Goal: Task Accomplishment & Management: Use online tool/utility

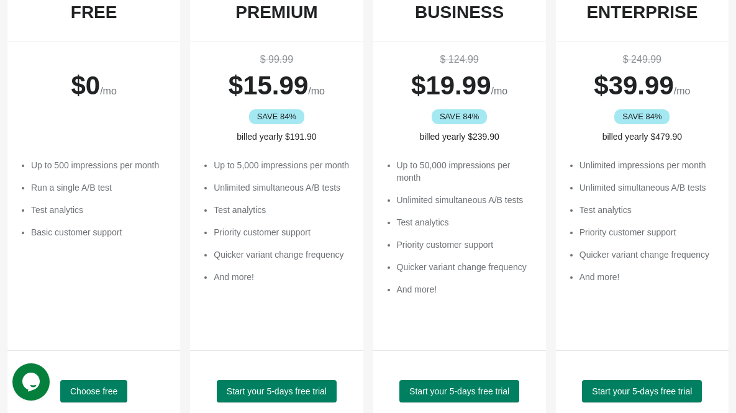
scroll to position [304, 0]
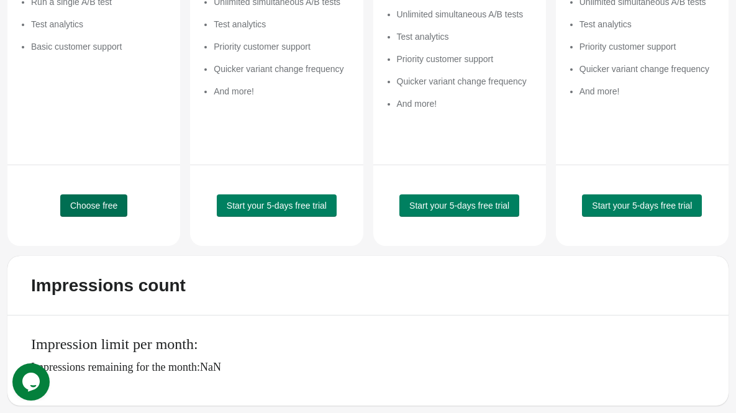
click at [83, 203] on span "Choose free" at bounding box center [93, 206] width 47 height 10
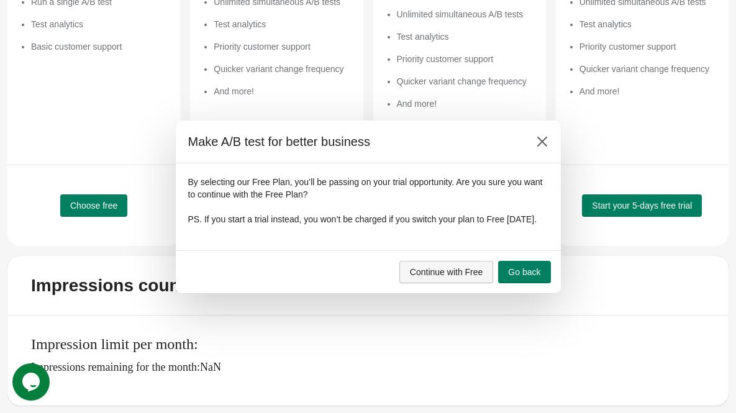
click at [483, 278] on button "Continue with Free" at bounding box center [447, 272] width 94 height 22
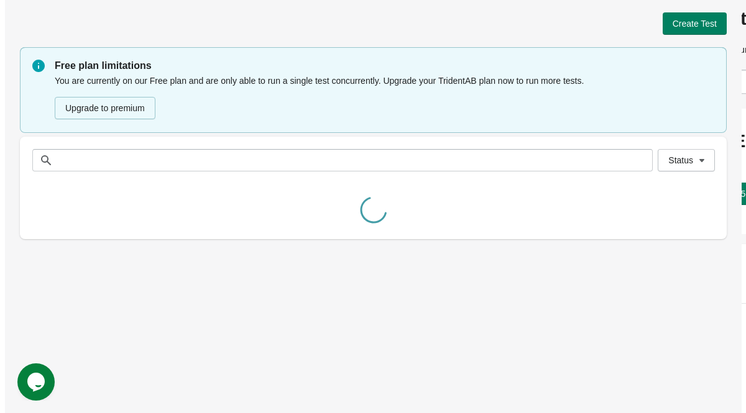
scroll to position [0, 0]
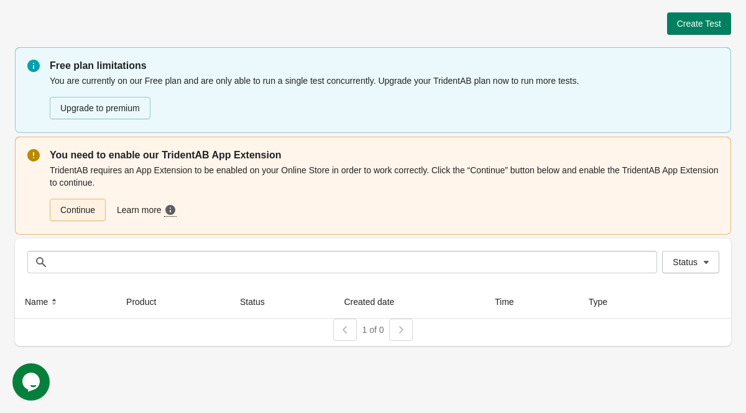
click at [89, 213] on link "Continue" at bounding box center [78, 210] width 56 height 22
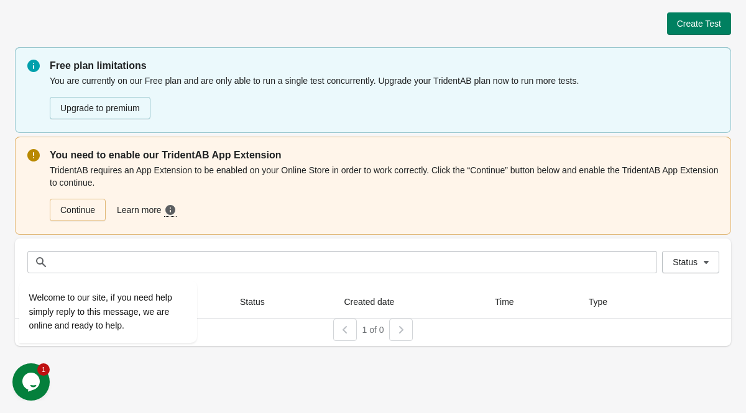
click at [28, 380] on icon "Chat widget" at bounding box center [30, 382] width 17 height 19
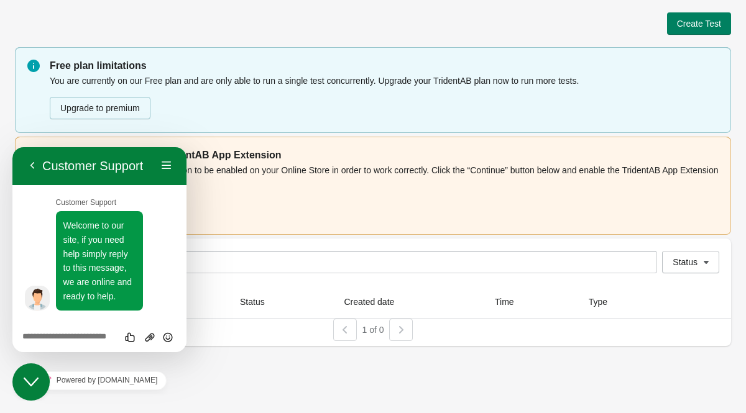
scroll to position [14, 0]
click at [242, 364] on div "Create Test Free plan limitations You are currently on our Free plan and are on…" at bounding box center [373, 206] width 746 height 413
click at [39, 168] on button "Back" at bounding box center [32, 166] width 20 height 19
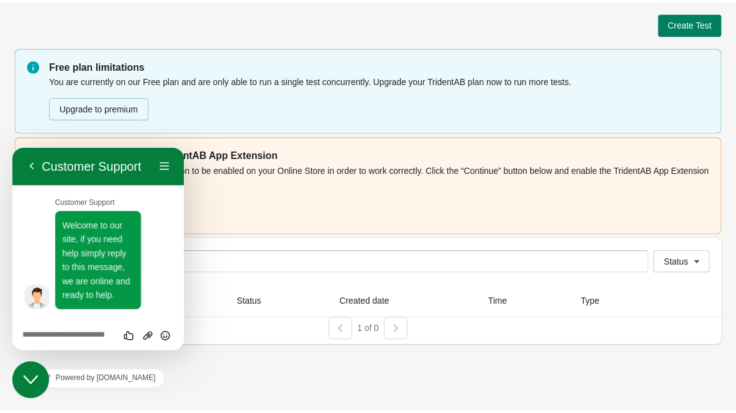
scroll to position [0, 0]
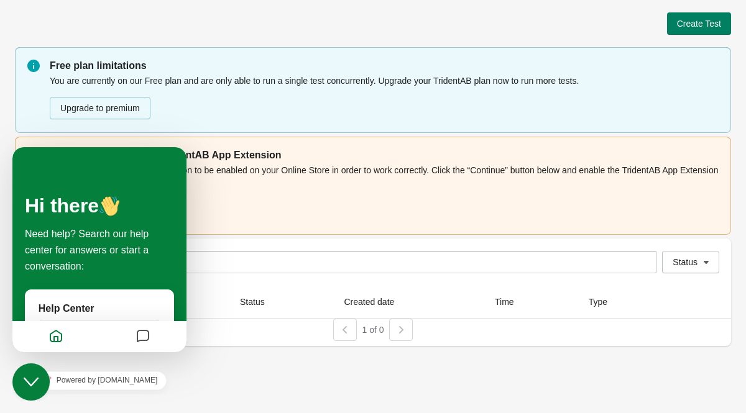
click at [248, 372] on div "Create Test Free plan limitations You are currently on our Free plan and are on…" at bounding box center [373, 206] width 746 height 413
click at [32, 383] on icon "Chat widget" at bounding box center [31, 382] width 15 height 9
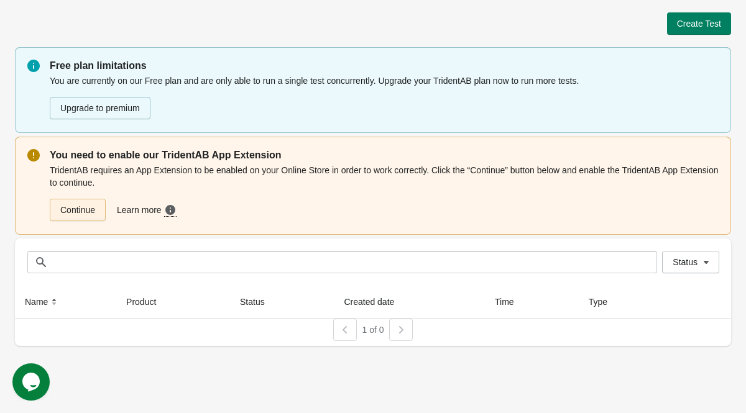
click at [84, 211] on link "Continue" at bounding box center [78, 210] width 56 height 22
click at [707, 19] on span "Create Test" at bounding box center [699, 24] width 44 height 10
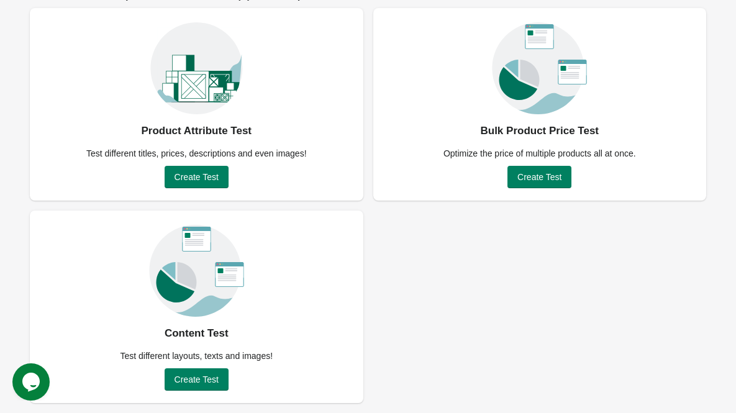
scroll to position [53, 0]
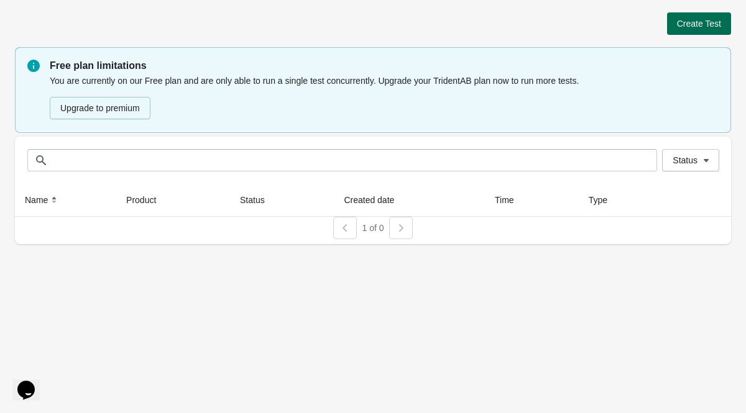
click at [699, 25] on span "Create Test" at bounding box center [699, 24] width 44 height 10
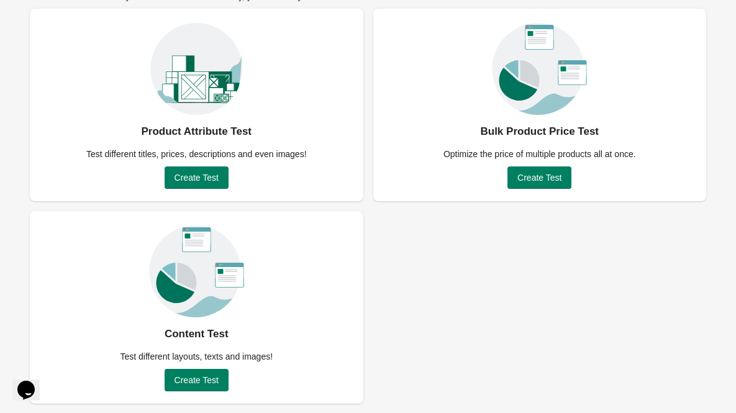
scroll to position [89, 0]
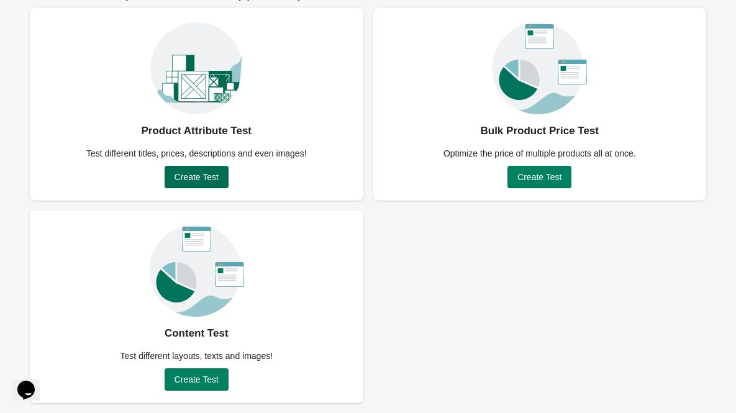
click at [180, 175] on span "Create Test" at bounding box center [197, 177] width 44 height 10
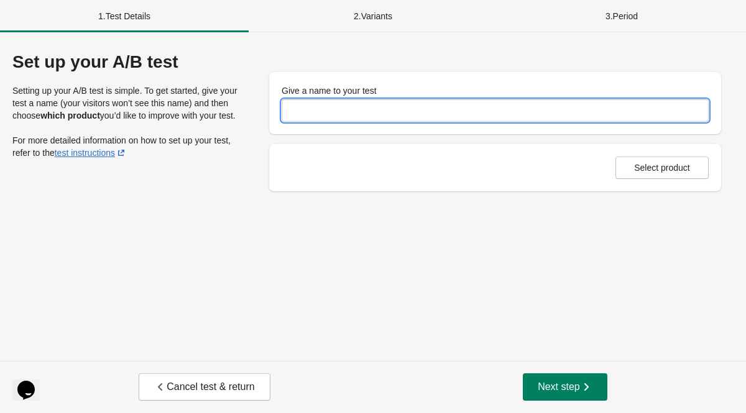
click at [315, 108] on input "Give a name to your test" at bounding box center [494, 110] width 427 height 22
click at [594, 383] on button "Next step" at bounding box center [565, 386] width 85 height 27
click at [427, 115] on input "Give a name to your test" at bounding box center [494, 110] width 427 height 22
type input "******"
click at [575, 378] on button "Next step" at bounding box center [565, 386] width 85 height 27
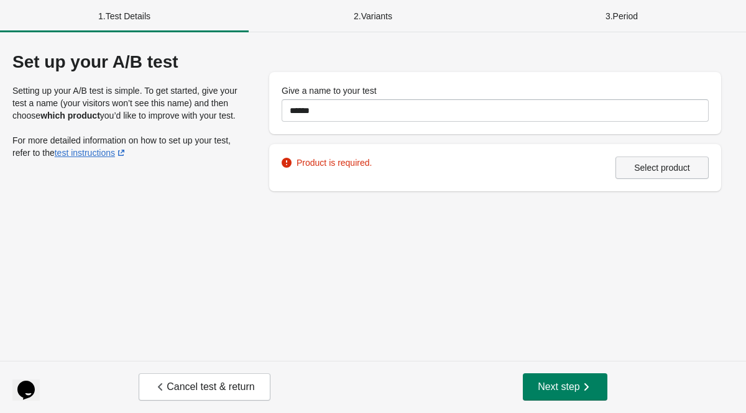
click at [681, 175] on button "Select product" at bounding box center [661, 168] width 93 height 22
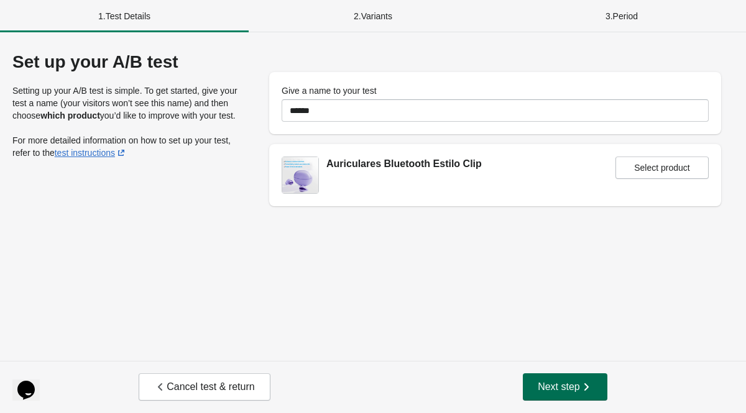
click at [581, 387] on icon "button" at bounding box center [586, 387] width 12 height 12
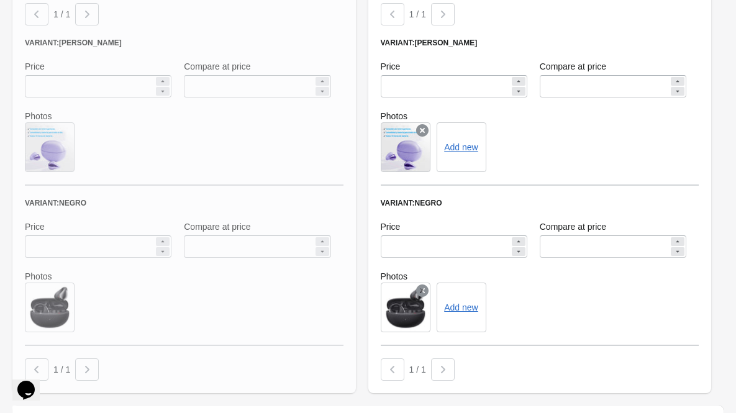
scroll to position [547, 0]
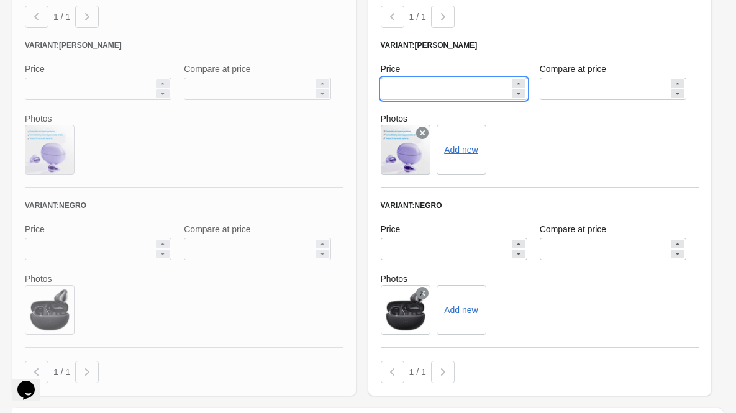
click at [418, 91] on input "*****" at bounding box center [445, 89] width 129 height 22
type input "*****"
click at [561, 127] on div "Add new" at bounding box center [540, 150] width 319 height 50
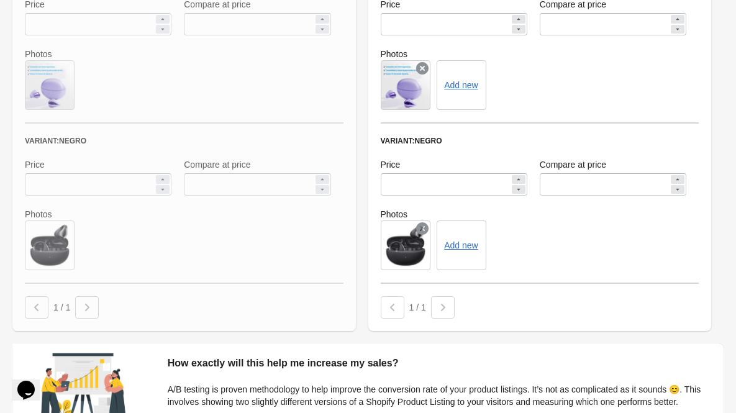
scroll to position [731, 0]
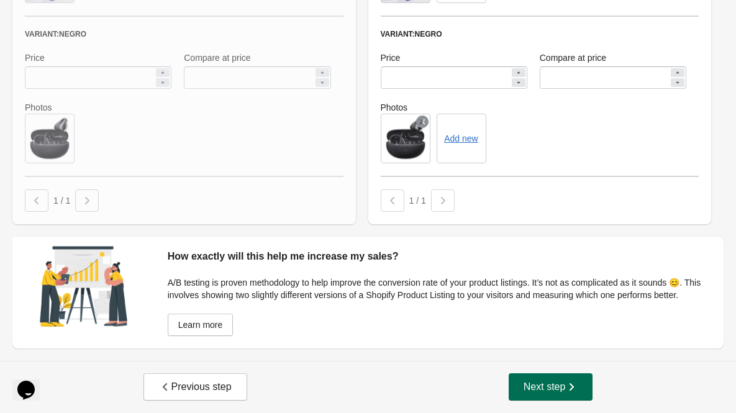
click at [524, 386] on span "Next step" at bounding box center [551, 387] width 55 height 12
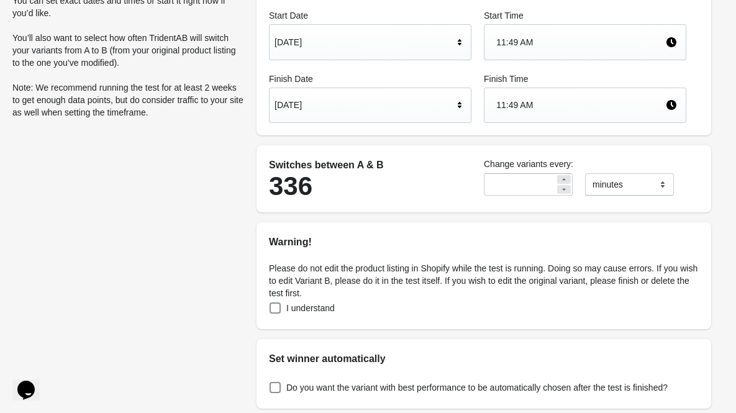
scroll to position [226, 0]
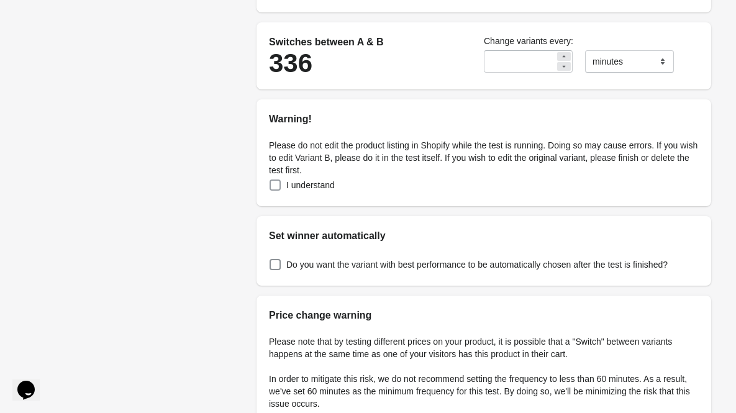
click at [273, 187] on span at bounding box center [275, 185] width 11 height 11
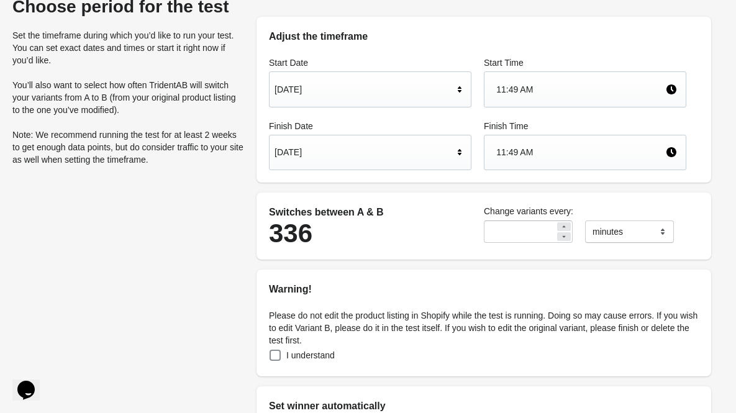
scroll to position [0, 0]
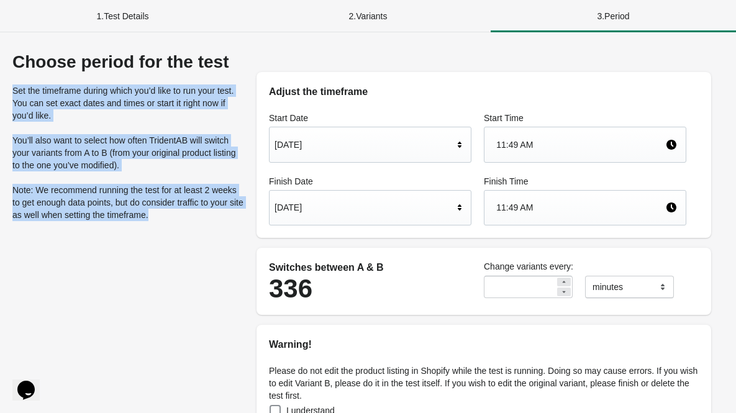
drag, startPoint x: 10, startPoint y: 85, endPoint x: 197, endPoint y: 230, distance: 236.9
click at [197, 230] on div "Choose period for the test Set the timeframe during which you’d like to run you…" at bounding box center [368, 379] width 736 height 695
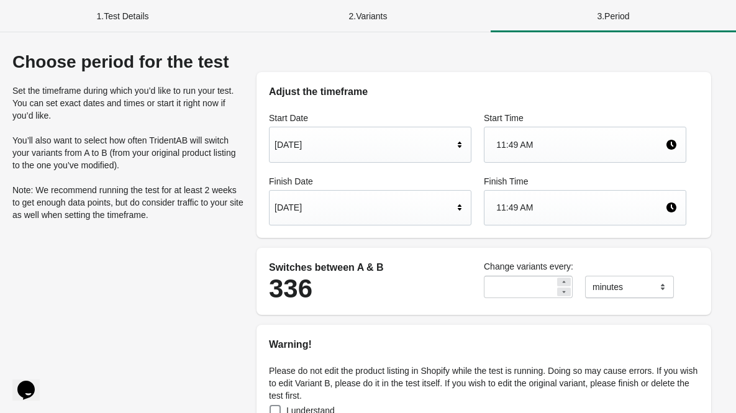
click at [432, 201] on div "Sep 10, 2025" at bounding box center [364, 208] width 179 height 24
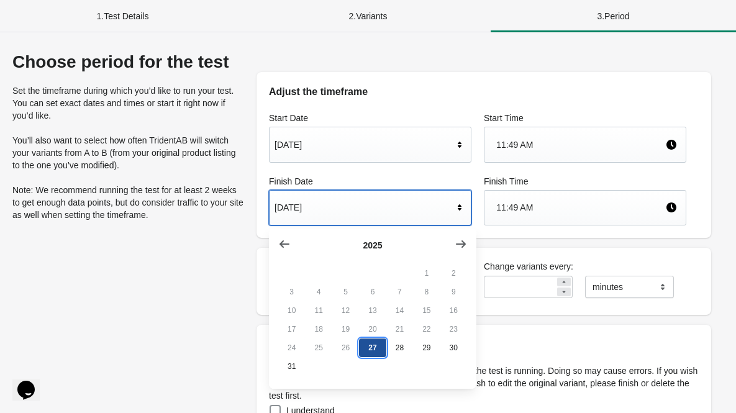
click at [370, 354] on button "27" at bounding box center [372, 348] width 27 height 19
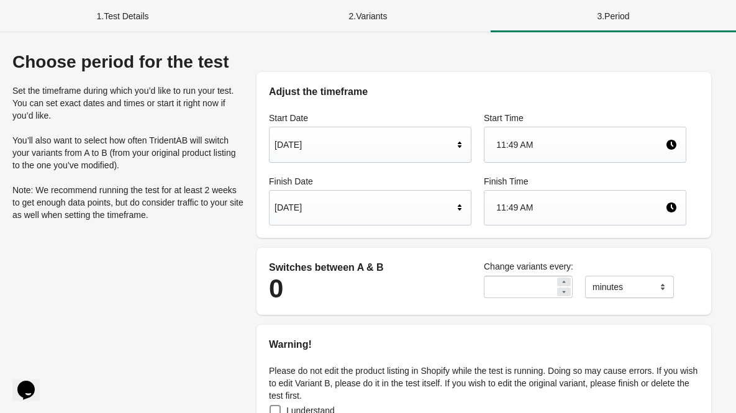
click at [569, 208] on div "11:49 AM" at bounding box center [581, 208] width 169 height 24
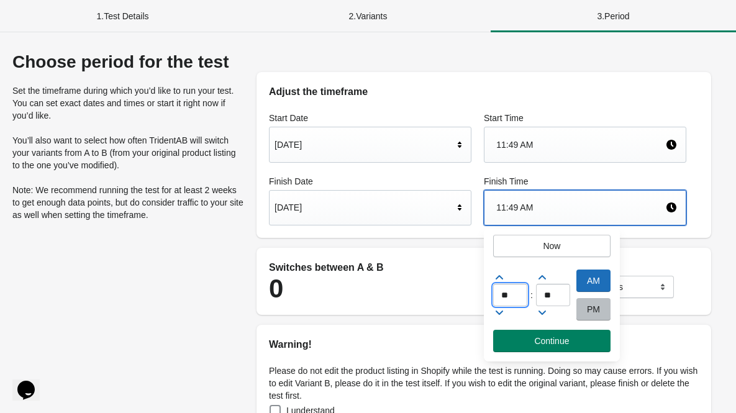
click at [507, 295] on input "**" at bounding box center [510, 295] width 34 height 22
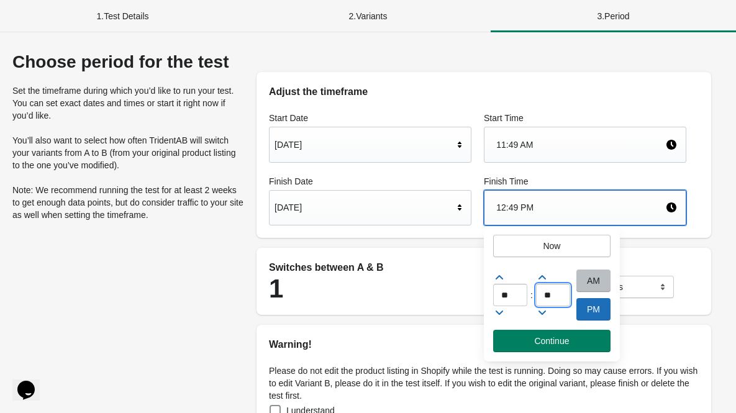
click at [554, 295] on input "**" at bounding box center [553, 295] width 34 height 22
drag, startPoint x: 510, startPoint y: 295, endPoint x: 501, endPoint y: 296, distance: 9.4
click at [501, 296] on input "**" at bounding box center [510, 295] width 34 height 22
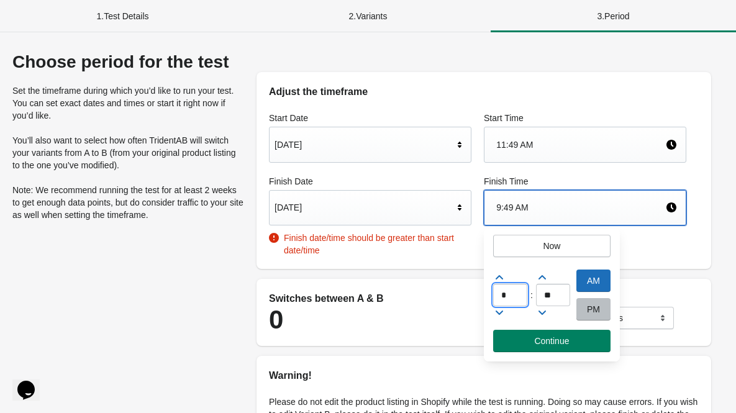
type input "*"
click at [536, 349] on button "Continue" at bounding box center [551, 341] width 117 height 22
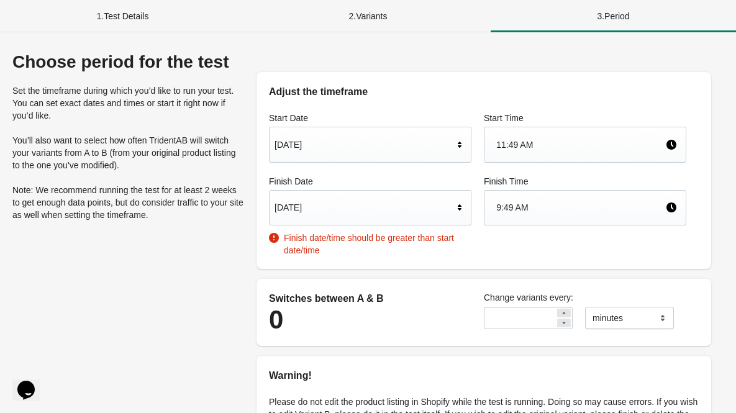
click at [564, 208] on div "9:49 AM" at bounding box center [581, 208] width 169 height 24
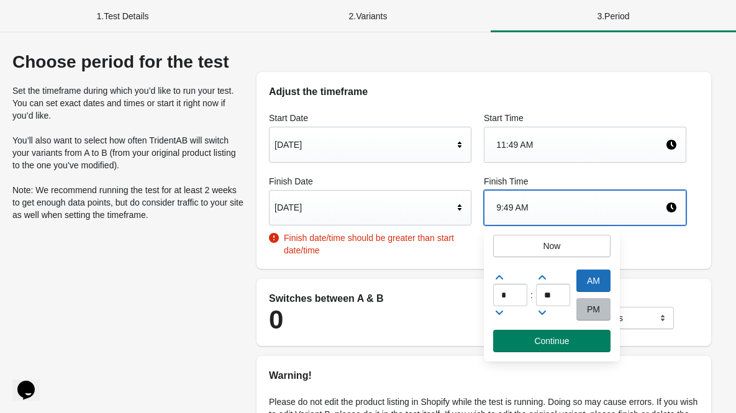
click at [590, 311] on div "PM" at bounding box center [594, 309] width 34 height 22
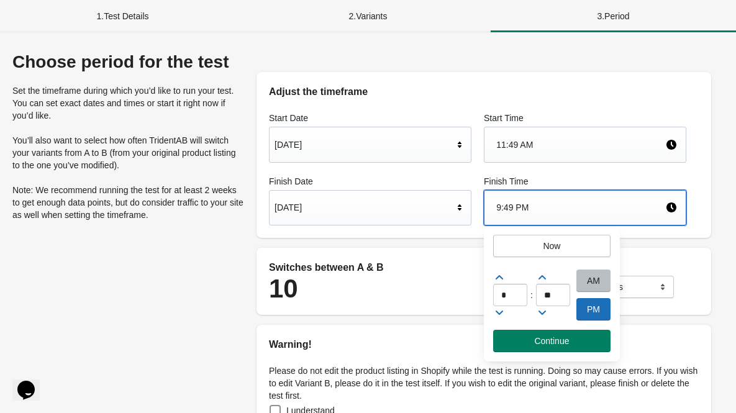
click at [391, 290] on div "10" at bounding box center [370, 288] width 203 height 27
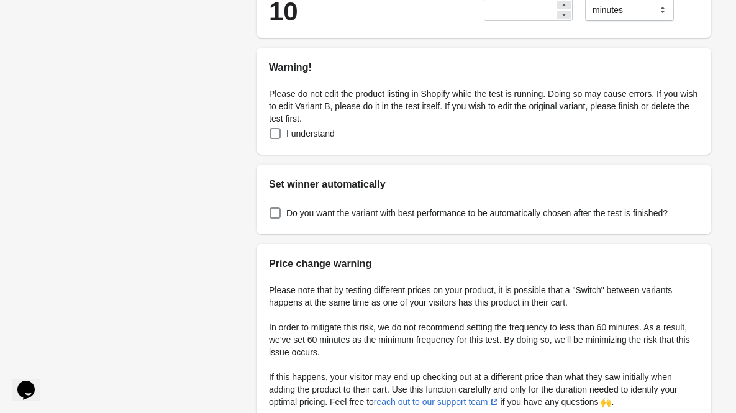
scroll to position [275, 0]
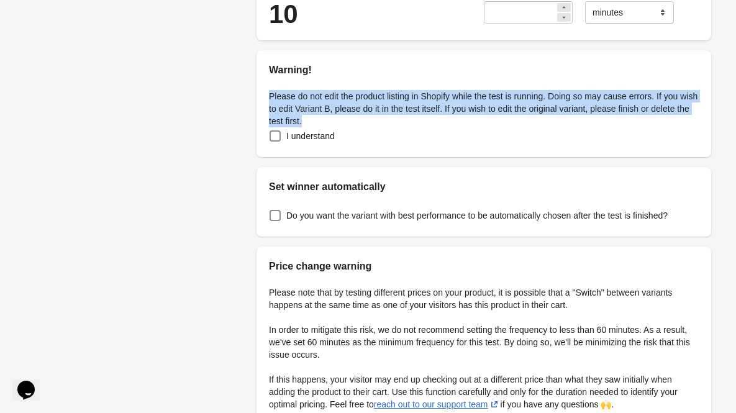
drag, startPoint x: 269, startPoint y: 94, endPoint x: 359, endPoint y: 126, distance: 95.7
click at [359, 126] on p "Please do not edit the product listing in Shopify while the test is running. Do…" at bounding box center [484, 108] width 430 height 37
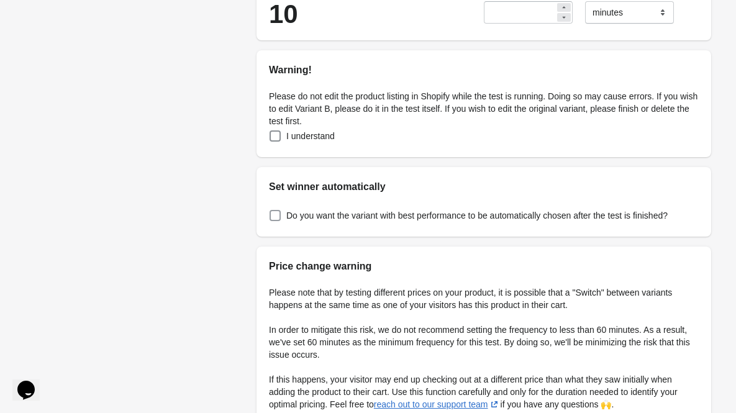
click at [274, 219] on span at bounding box center [275, 215] width 11 height 11
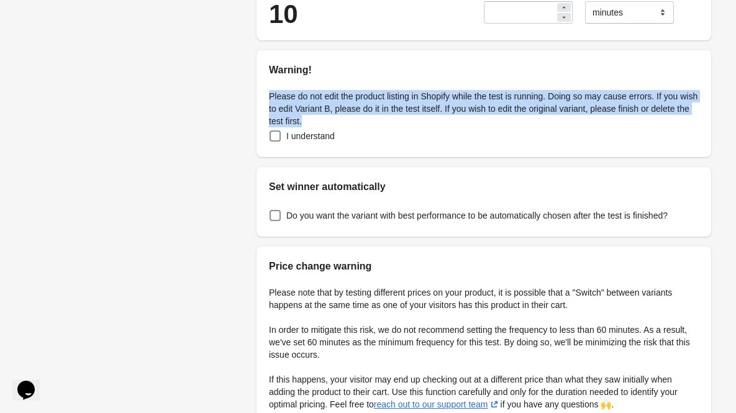
drag, startPoint x: 352, startPoint y: 118, endPoint x: 268, endPoint y: 95, distance: 87.0
click at [269, 95] on p "Please do not edit the product listing in Shopify while the test is running. Do…" at bounding box center [484, 108] width 430 height 37
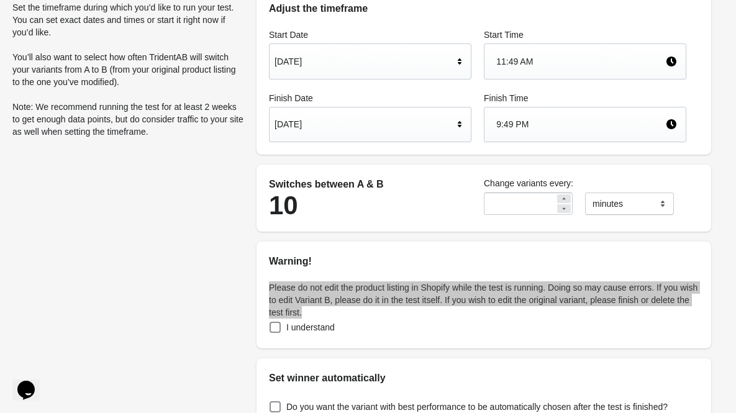
scroll to position [84, 0]
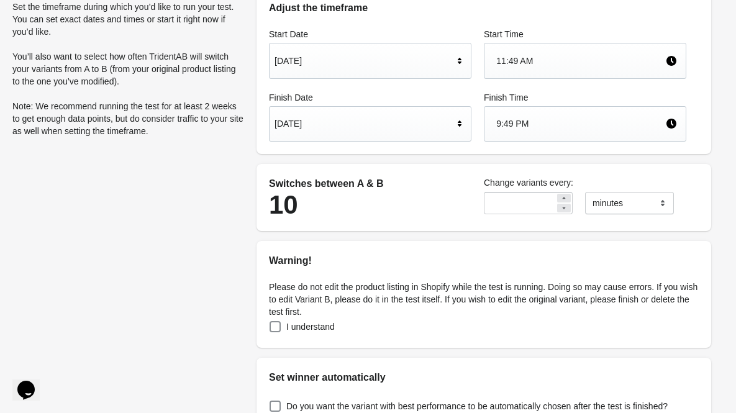
click at [563, 116] on div "9:49 PM" at bounding box center [581, 124] width 169 height 24
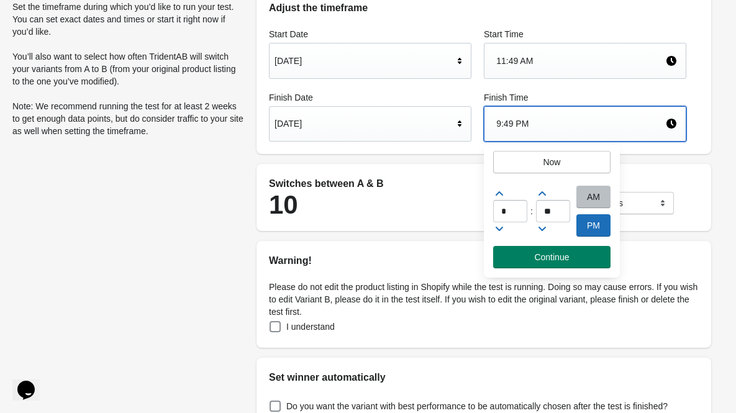
click at [455, 129] on icon at bounding box center [460, 123] width 12 height 12
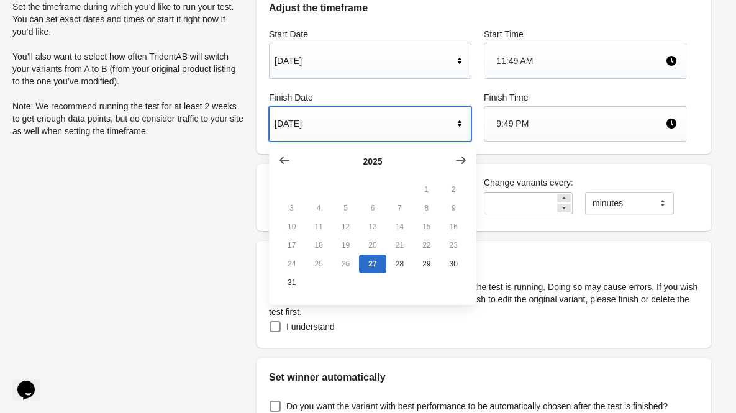
click at [509, 156] on div "Adjust the timeframe Start Date Aug 27, 2025 Start Time 11:49 AM Finish Date Au…" at bounding box center [484, 305] width 480 height 675
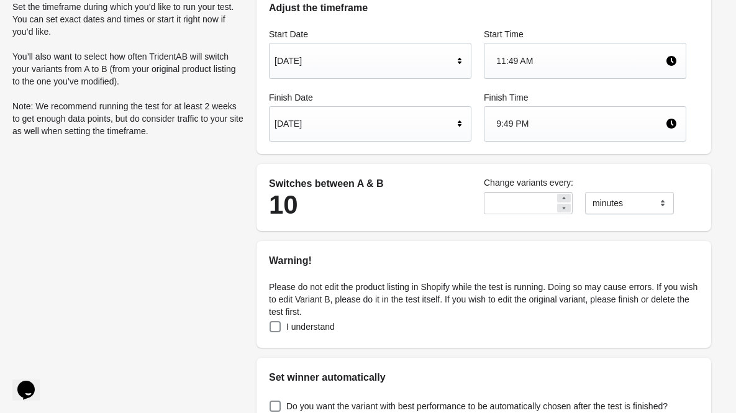
click at [445, 129] on div "Aug 27, 2025" at bounding box center [364, 124] width 179 height 24
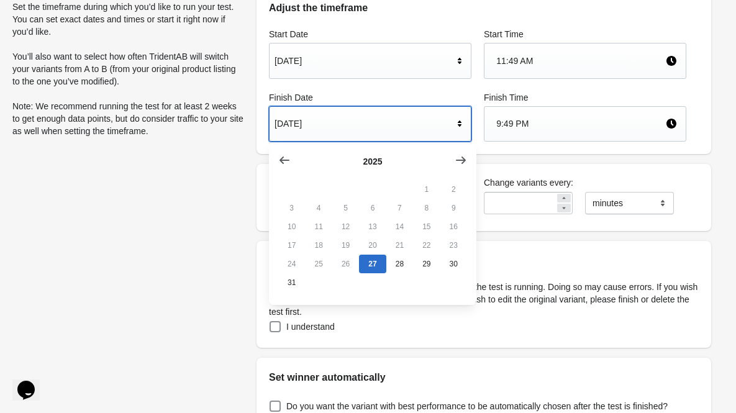
click at [520, 121] on div "9:49 PM" at bounding box center [581, 124] width 169 height 24
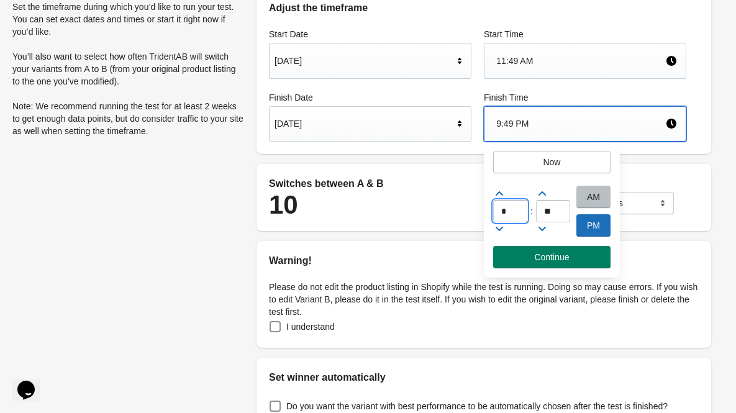
drag, startPoint x: 511, startPoint y: 212, endPoint x: 502, endPoint y: 215, distance: 9.8
click at [502, 215] on input "*" at bounding box center [510, 211] width 34 height 22
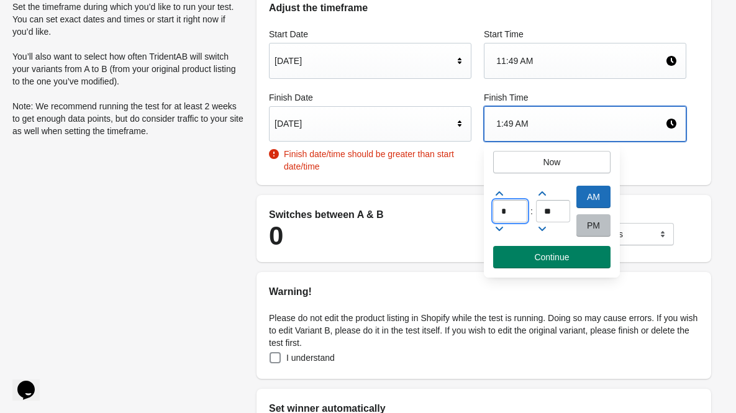
type input "*"
click at [592, 229] on div "PM" at bounding box center [594, 225] width 34 height 22
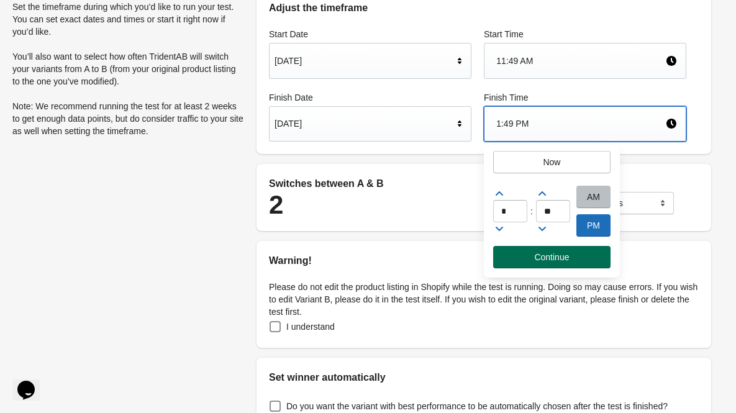
click at [565, 263] on button "Continue" at bounding box center [551, 257] width 117 height 22
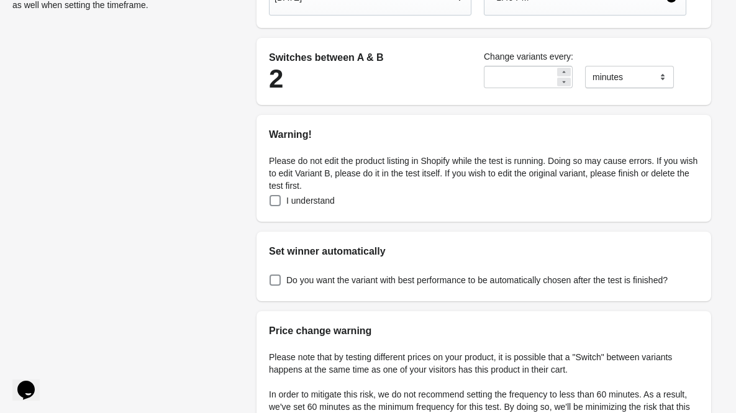
scroll to position [367, 0]
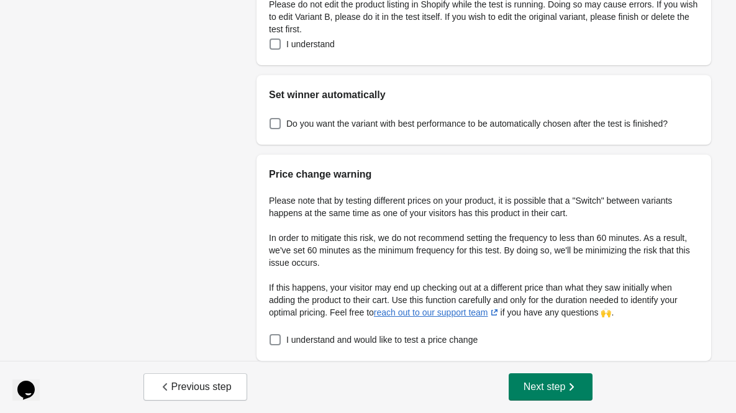
drag, startPoint x: 646, startPoint y: 311, endPoint x: 267, endPoint y: 182, distance: 399.7
click at [267, 182] on div "Please note that by testing different prices on your product, it is possible th…" at bounding box center [484, 271] width 455 height 179
click at [478, 211] on p "Please note that by testing different prices on your product, it is possible th…" at bounding box center [484, 207] width 430 height 25
click at [276, 342] on span at bounding box center [275, 339] width 11 height 11
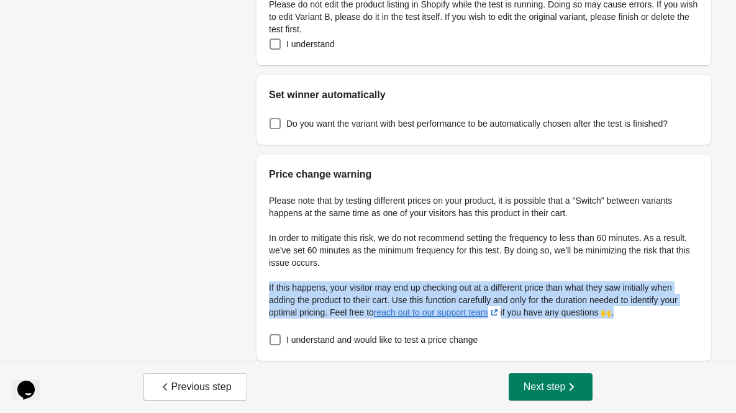
drag, startPoint x: 669, startPoint y: 320, endPoint x: 261, endPoint y: 286, distance: 409.6
click at [261, 286] on div "Please note that by testing different prices on your product, it is possible th…" at bounding box center [484, 271] width 455 height 179
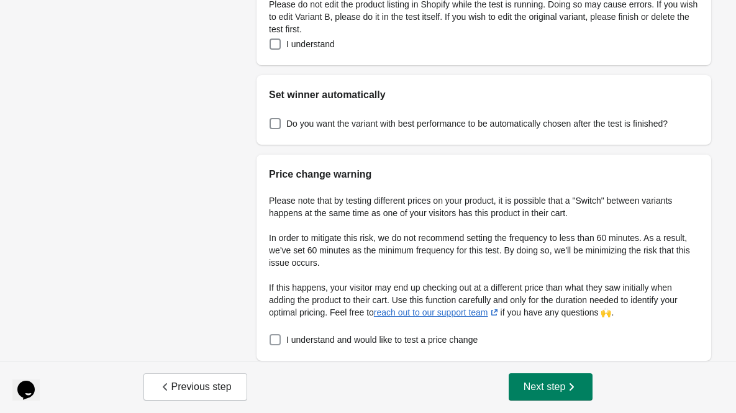
click at [406, 344] on span "I understand and would like to test a price change" at bounding box center [381, 340] width 191 height 12
click at [524, 386] on span "Next step" at bounding box center [551, 387] width 55 height 12
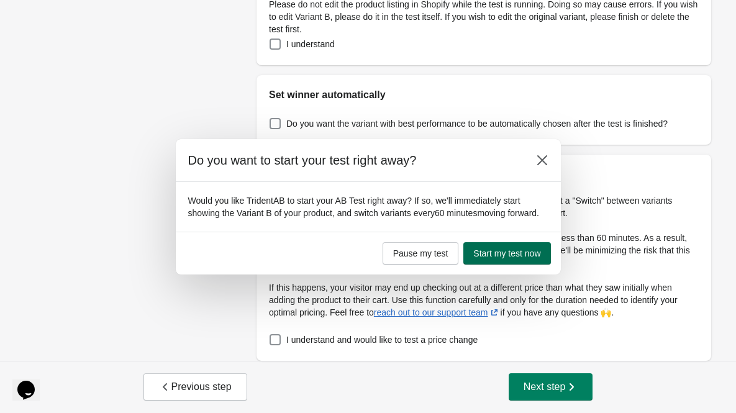
click at [485, 259] on span "Start my test now" at bounding box center [507, 254] width 67 height 10
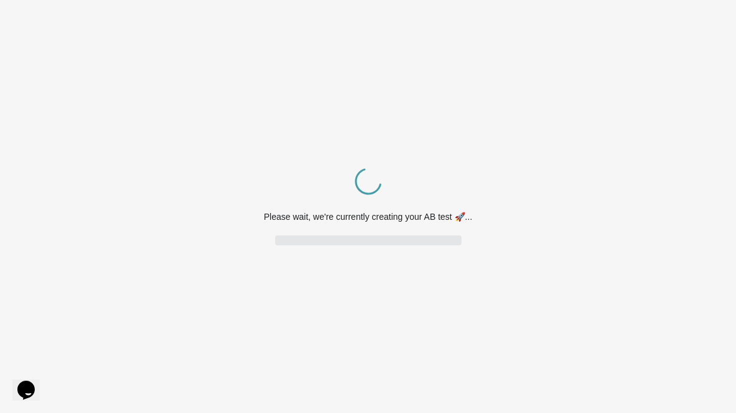
scroll to position [0, 0]
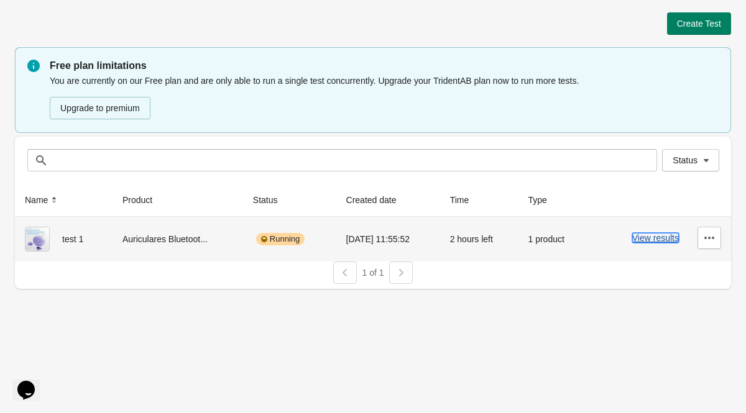
click at [657, 238] on button "View results" at bounding box center [655, 238] width 47 height 10
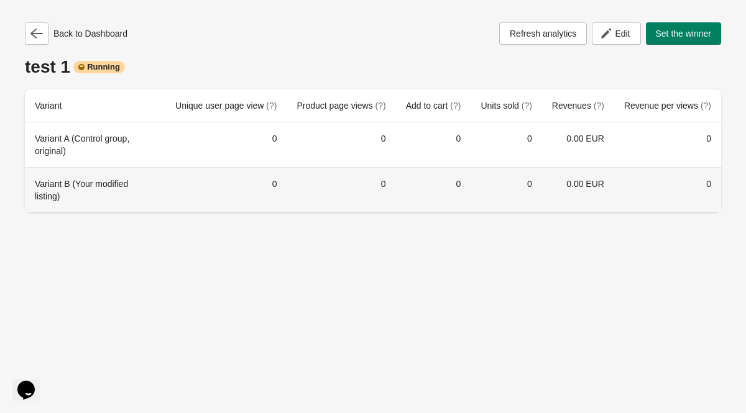
click at [677, 178] on td "0" at bounding box center [667, 189] width 107 height 45
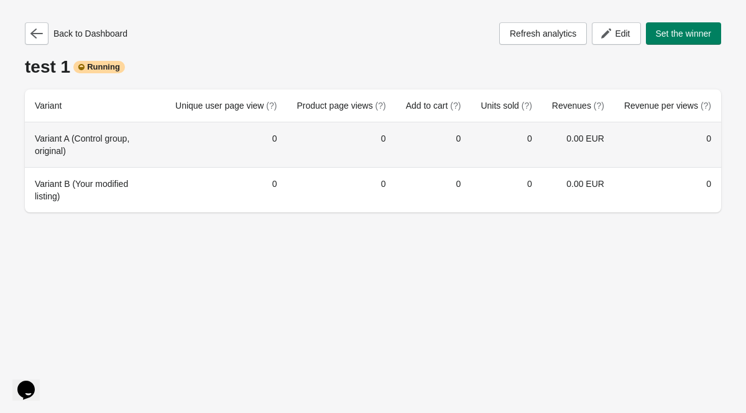
click at [633, 150] on td "0" at bounding box center [667, 144] width 107 height 45
click at [63, 137] on div "Variant A (Control group, original)" at bounding box center [95, 144] width 121 height 25
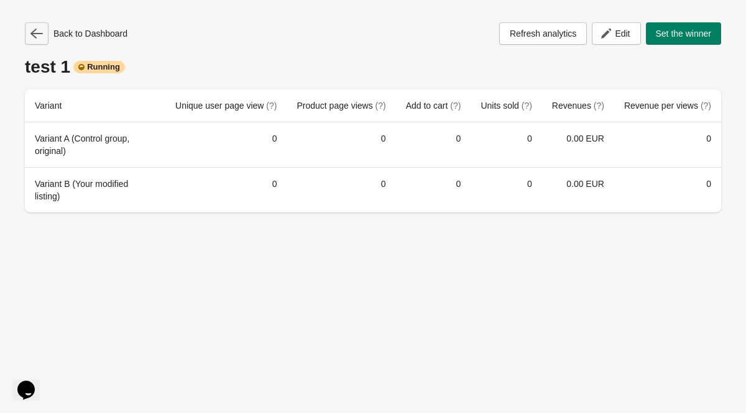
click at [26, 30] on button "button" at bounding box center [37, 33] width 24 height 22
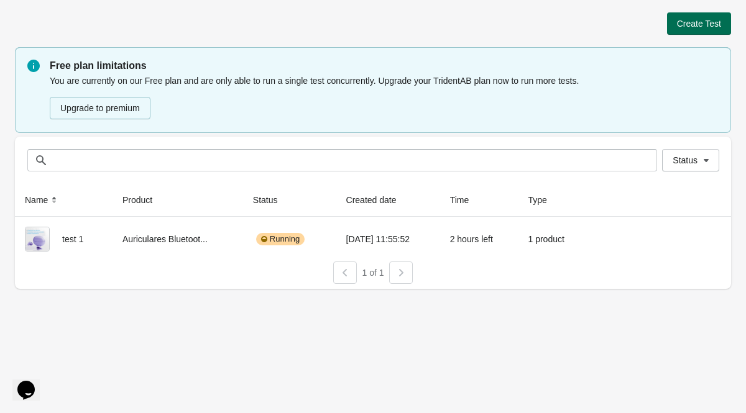
click at [695, 32] on button "Create Test" at bounding box center [699, 23] width 64 height 22
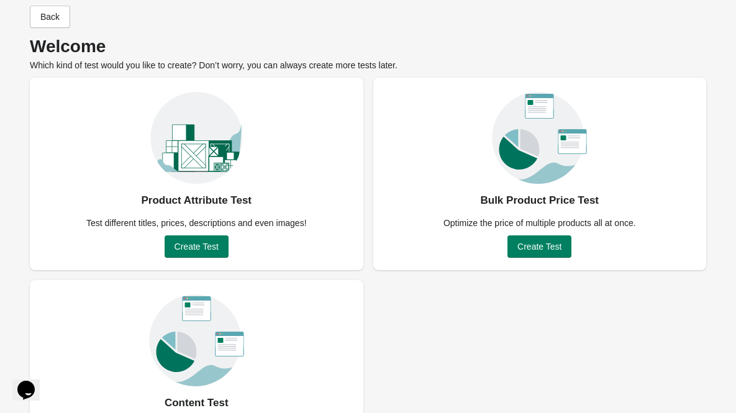
scroll to position [14, 0]
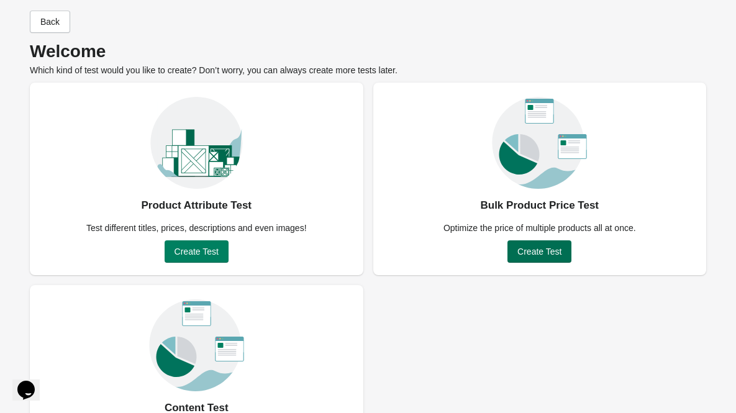
click at [541, 253] on span "Create Test" at bounding box center [540, 252] width 44 height 10
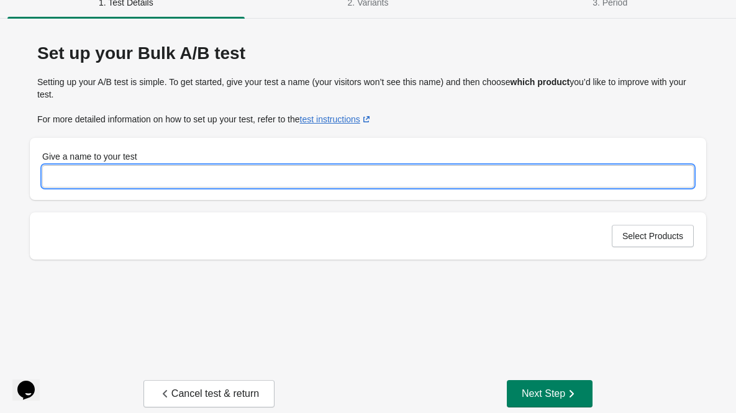
click at [370, 181] on input "Give a name to your test" at bounding box center [368, 176] width 652 height 22
type input "**********"
click at [539, 397] on div "Next Step" at bounding box center [550, 394] width 56 height 12
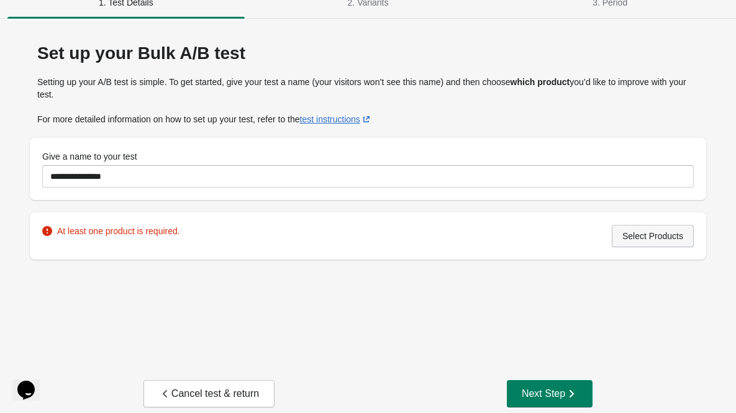
click at [627, 232] on span "Select Products" at bounding box center [653, 236] width 61 height 10
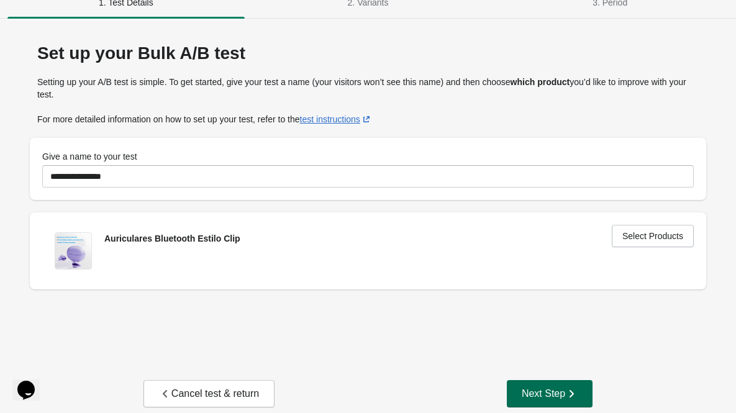
click at [565, 400] on button "Next Step" at bounding box center [550, 393] width 86 height 27
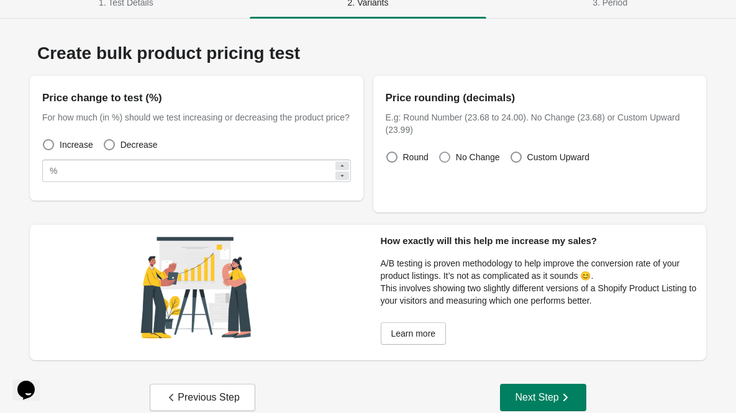
click at [449, 160] on span at bounding box center [444, 157] width 11 height 11
click at [393, 157] on span at bounding box center [392, 157] width 11 height 11
click at [513, 158] on span at bounding box center [516, 157] width 11 height 11
click at [391, 157] on span at bounding box center [392, 157] width 11 height 11
drag, startPoint x: 529, startPoint y: 156, endPoint x: 595, endPoint y: 155, distance: 65.9
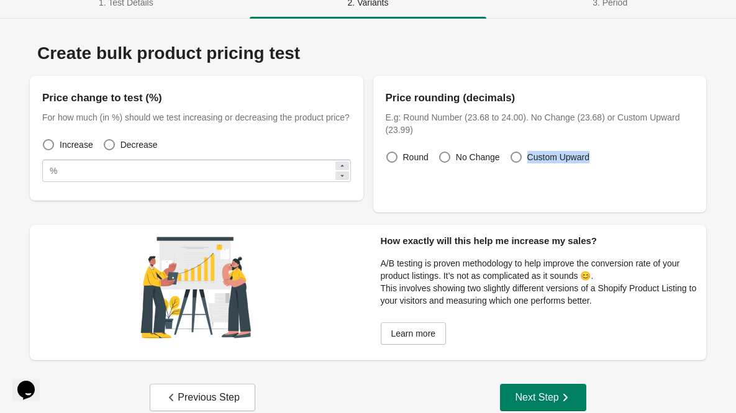
click at [595, 155] on div "Round No Change Custom Upward" at bounding box center [540, 175] width 309 height 52
click at [282, 152] on div "Increase Decrease" at bounding box center [191, 139] width 319 height 27
click at [445, 158] on span at bounding box center [444, 157] width 11 height 11
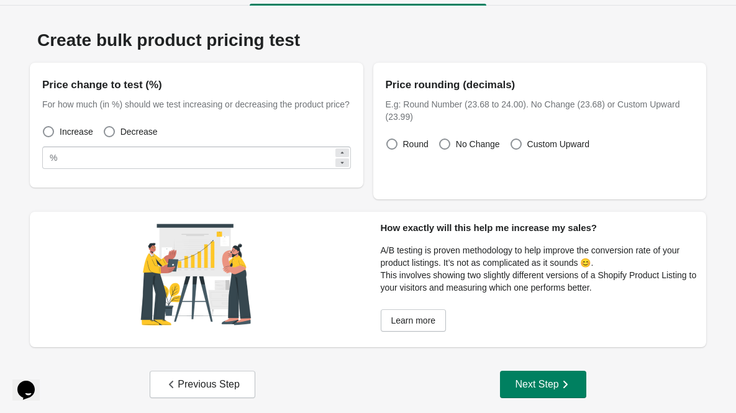
scroll to position [37, 0]
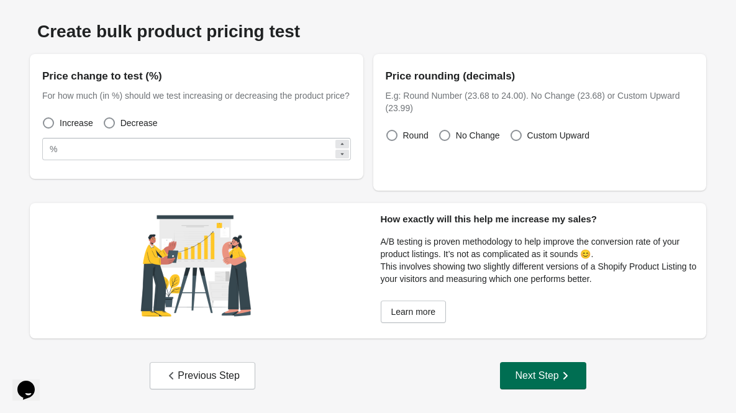
click at [545, 380] on div "Next Step" at bounding box center [543, 376] width 56 height 12
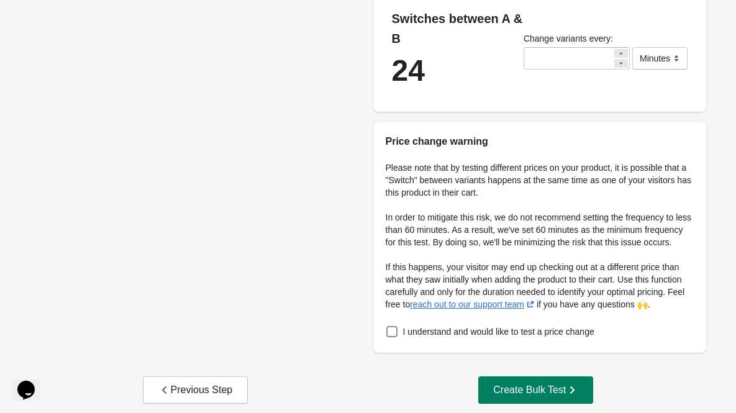
scroll to position [256, 0]
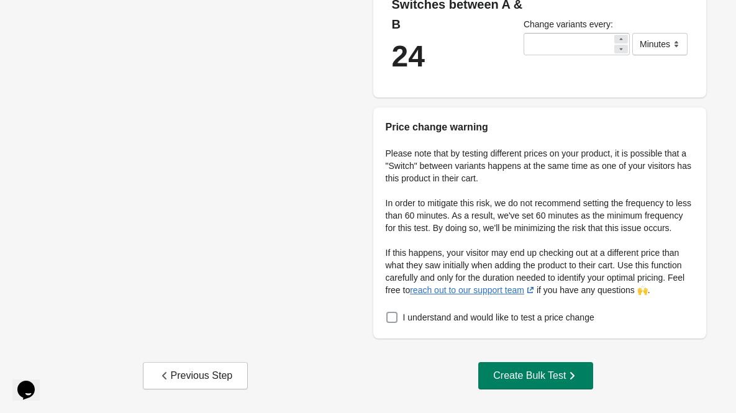
click at [391, 321] on span at bounding box center [392, 317] width 11 height 11
click at [185, 382] on div "Previous Step" at bounding box center [195, 376] width 75 height 12
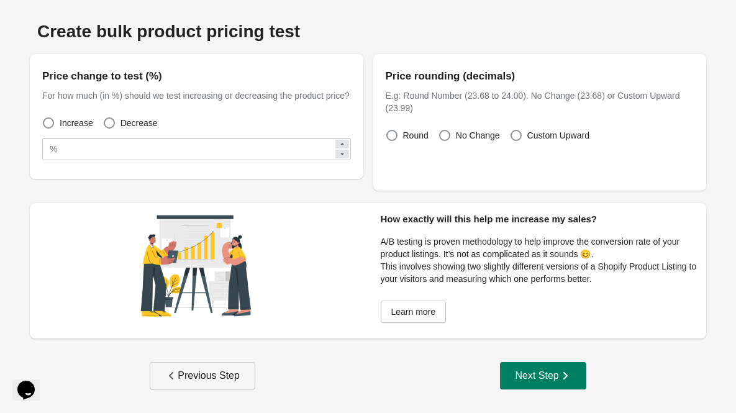
scroll to position [37, 0]
click at [219, 368] on button "Previous Step" at bounding box center [203, 375] width 106 height 27
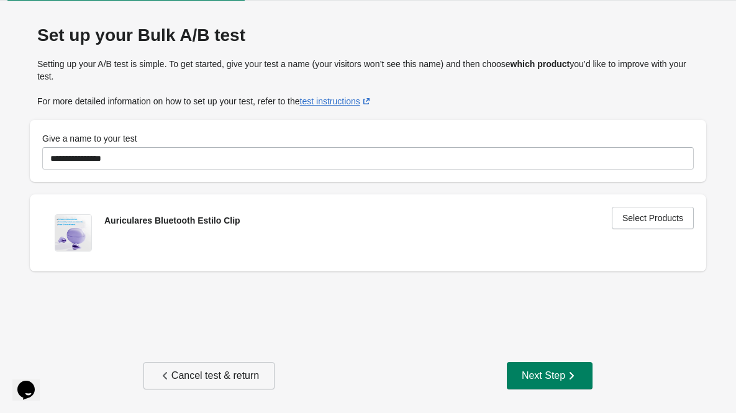
click at [217, 380] on div "Cancel test & return" at bounding box center [209, 376] width 100 height 12
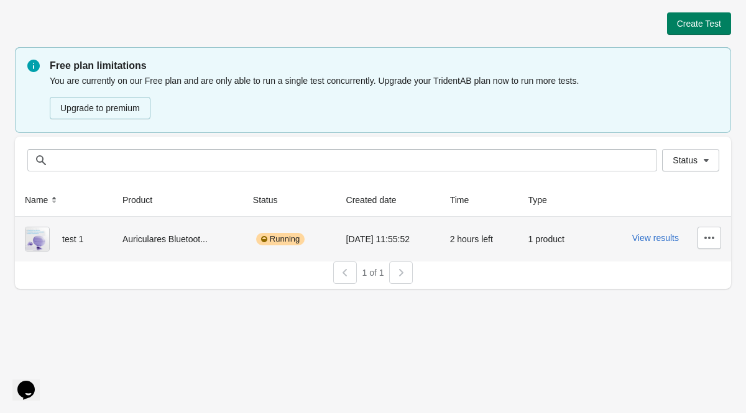
click at [150, 241] on div "Auriculares Bluetoot..." at bounding box center [177, 239] width 111 height 25
click at [664, 238] on button "View results" at bounding box center [655, 238] width 47 height 10
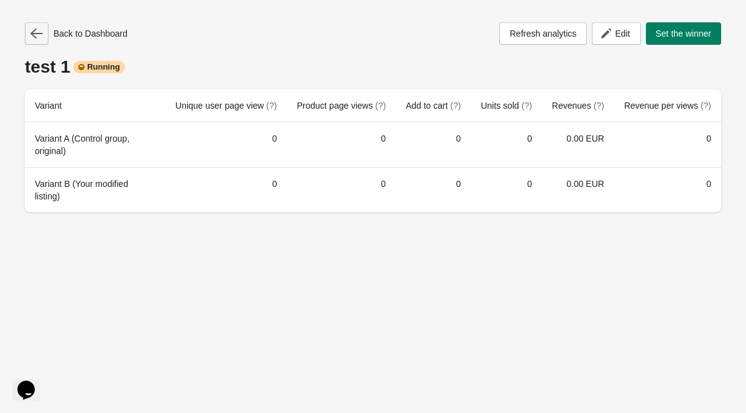
click at [42, 32] on icon "button" at bounding box center [36, 33] width 12 height 12
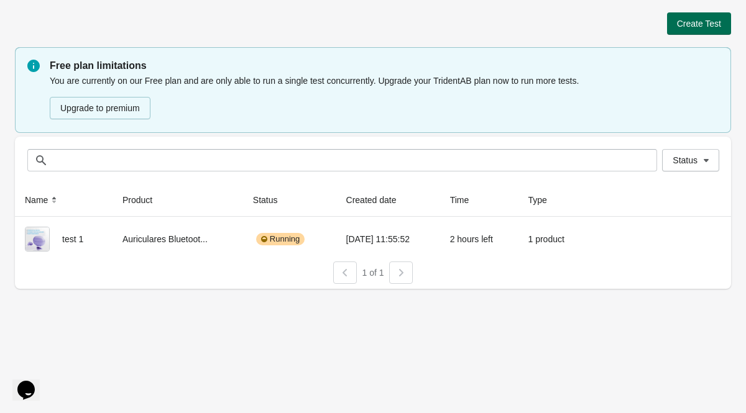
click at [685, 19] on span "Create Test" at bounding box center [699, 24] width 44 height 10
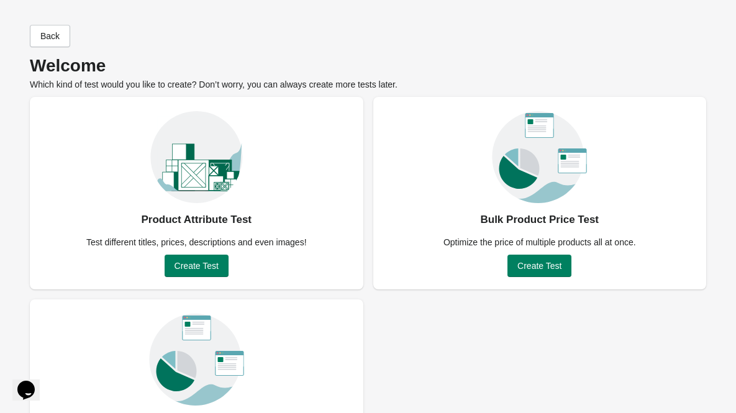
scroll to position [89, 0]
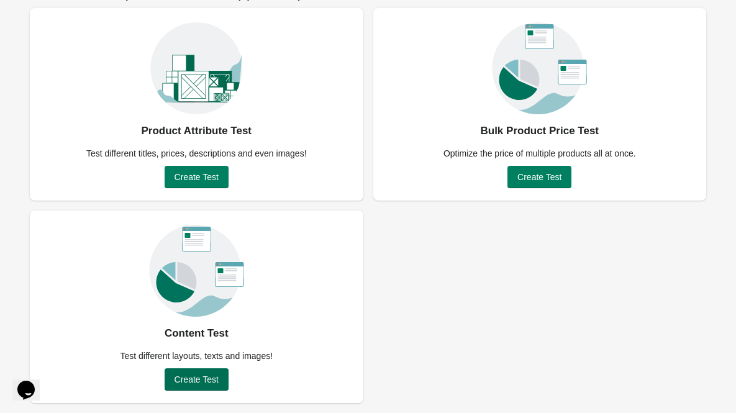
click at [185, 382] on span "Create Test" at bounding box center [197, 380] width 44 height 10
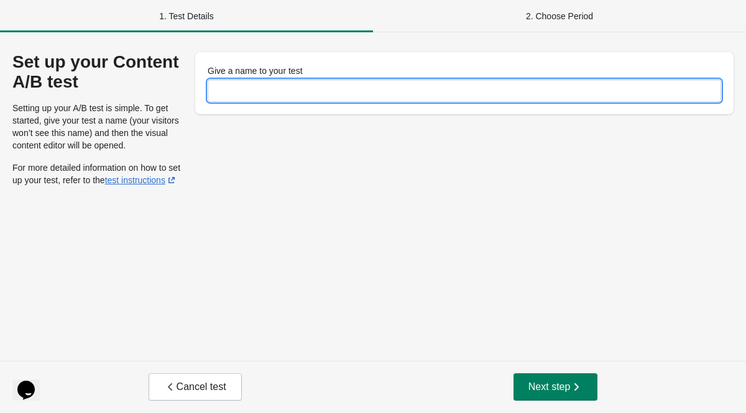
click at [290, 92] on input "Give a name to your test" at bounding box center [464, 91] width 513 height 22
type input "****"
click at [538, 388] on span "Next step" at bounding box center [555, 387] width 55 height 12
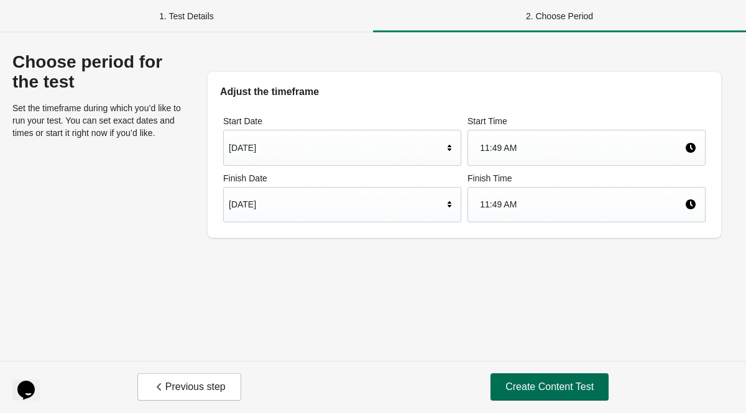
click at [544, 399] on button "Create Content Test" at bounding box center [549, 386] width 118 height 27
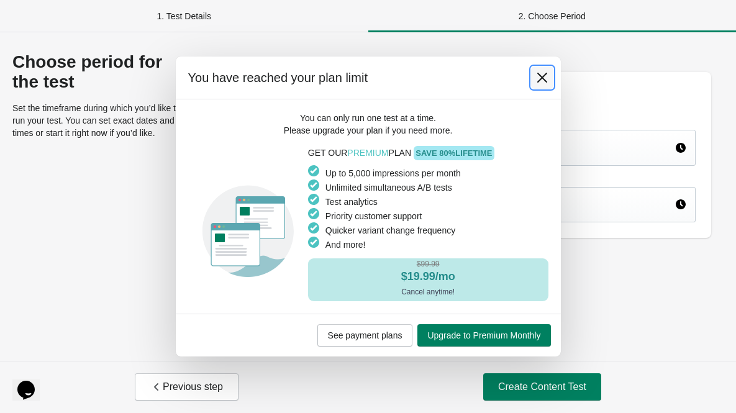
click at [539, 78] on icon at bounding box center [542, 77] width 12 height 12
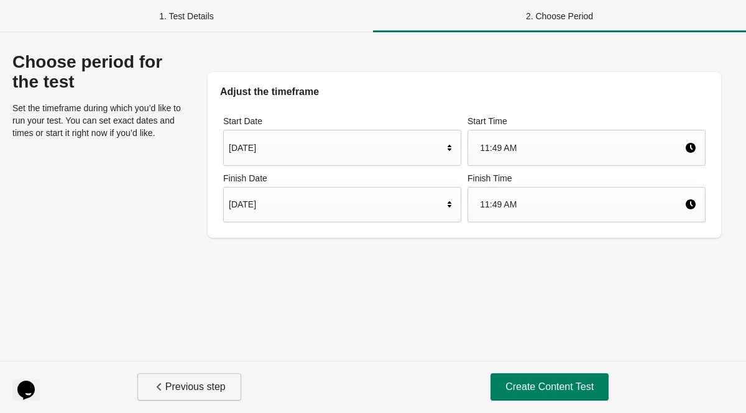
click at [142, 384] on button "Previous step" at bounding box center [189, 386] width 104 height 27
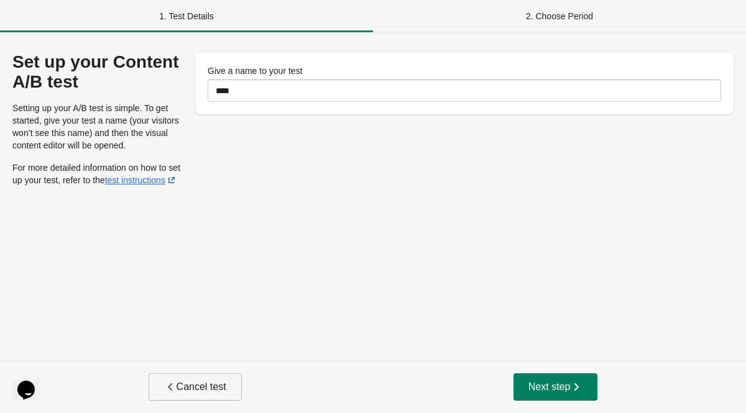
click at [164, 387] on icon "button" at bounding box center [170, 387] width 12 height 12
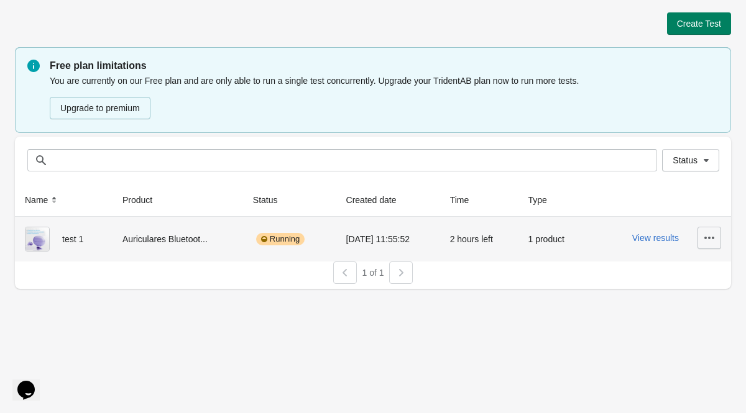
click at [706, 237] on icon "button" at bounding box center [709, 238] width 10 height 2
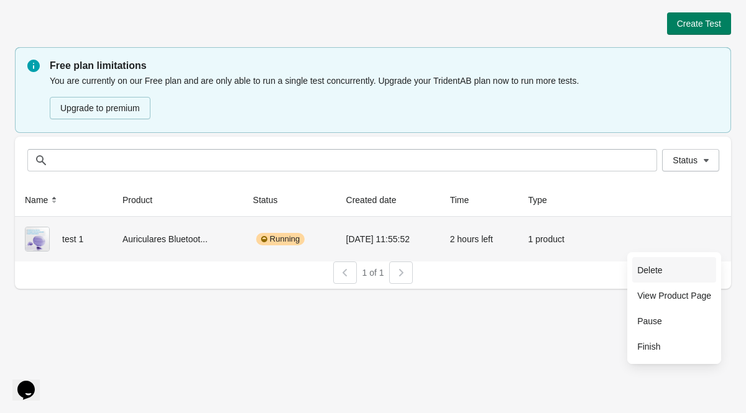
click at [647, 268] on span "Delete" at bounding box center [674, 270] width 74 height 12
click at [651, 273] on span "Delete" at bounding box center [674, 270] width 74 height 12
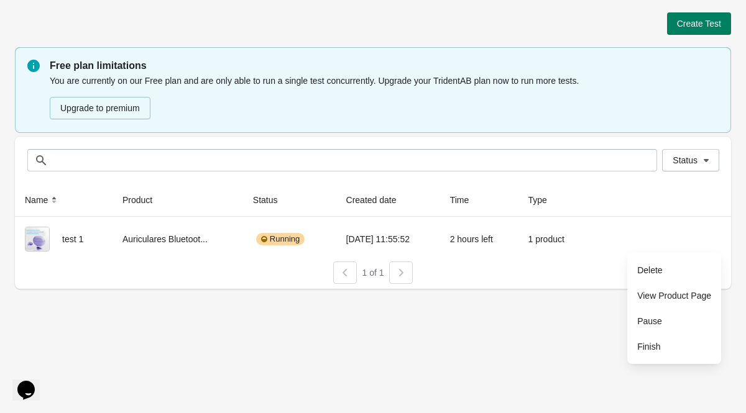
click at [564, 368] on div "Create Test Free plan limitations You are currently on our Free plan and are on…" at bounding box center [373, 206] width 746 height 413
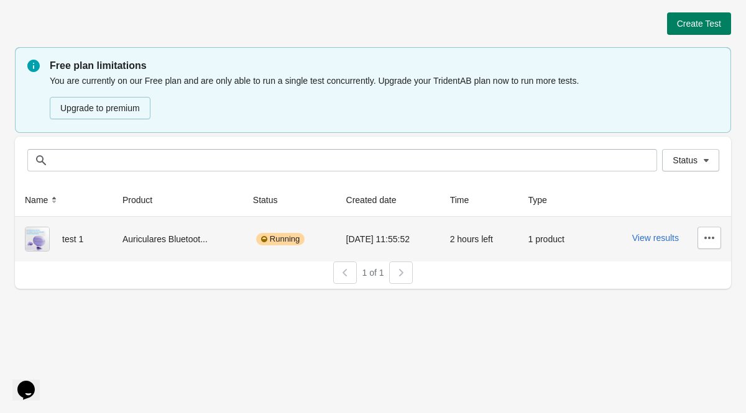
click at [665, 231] on div "View results" at bounding box center [659, 238] width 123 height 22
click at [707, 236] on icon "button" at bounding box center [709, 238] width 12 height 12
click at [663, 323] on span "Pause" at bounding box center [674, 321] width 74 height 12
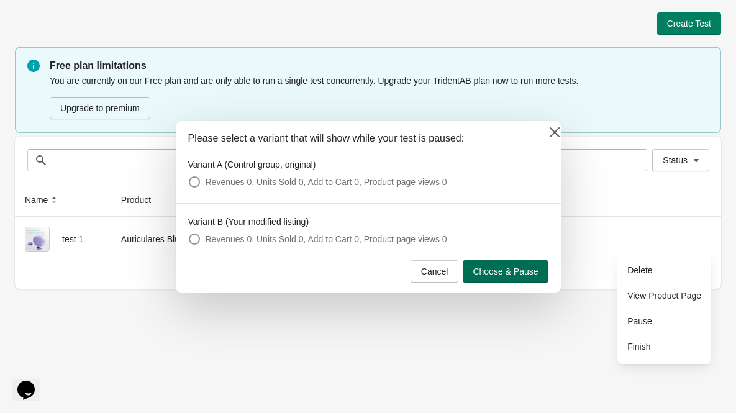
click at [513, 273] on span "Choose & Pause" at bounding box center [505, 272] width 65 height 10
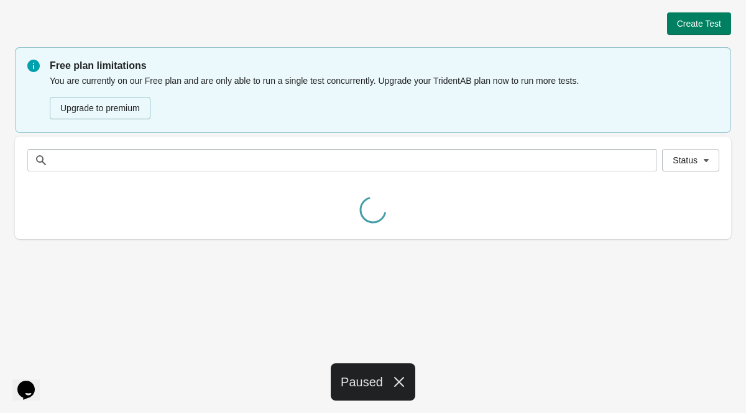
click at [708, 236] on div at bounding box center [373, 211] width 716 height 55
